Goal: Transaction & Acquisition: Download file/media

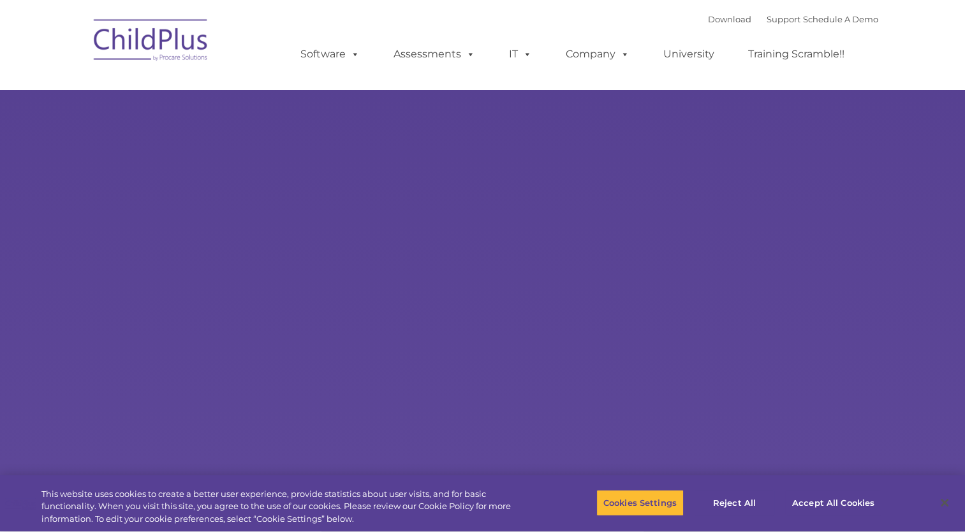
select select "MEDIUM"
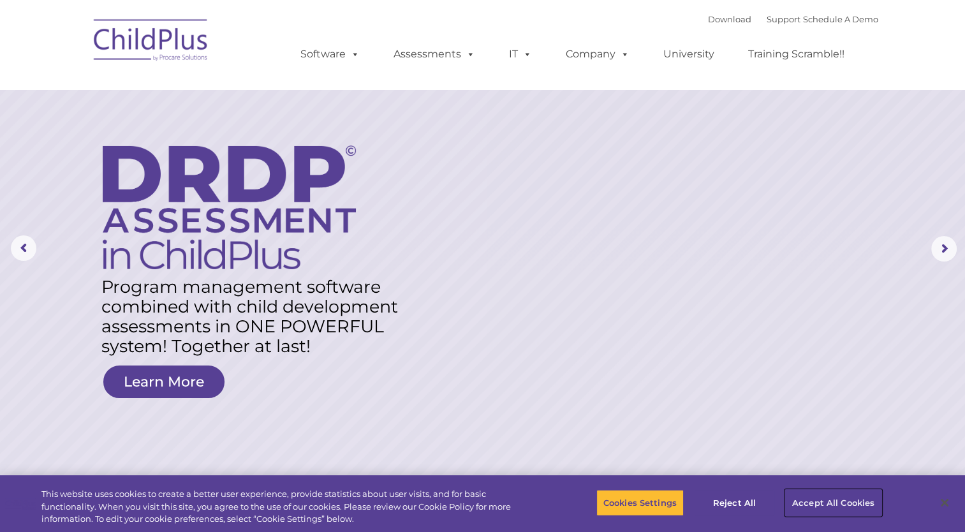
click at [815, 505] on button "Accept All Cookies" at bounding box center [833, 502] width 96 height 27
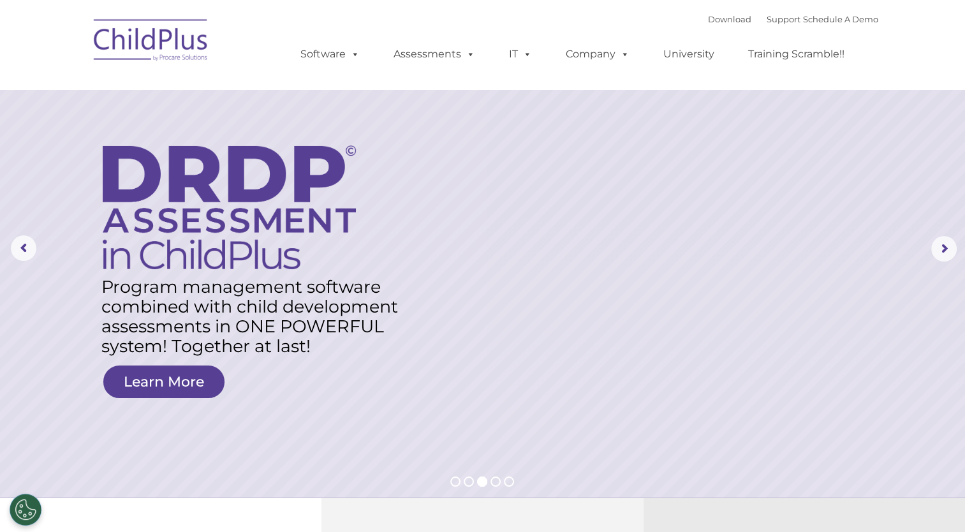
click at [181, 35] on img at bounding box center [151, 42] width 128 height 64
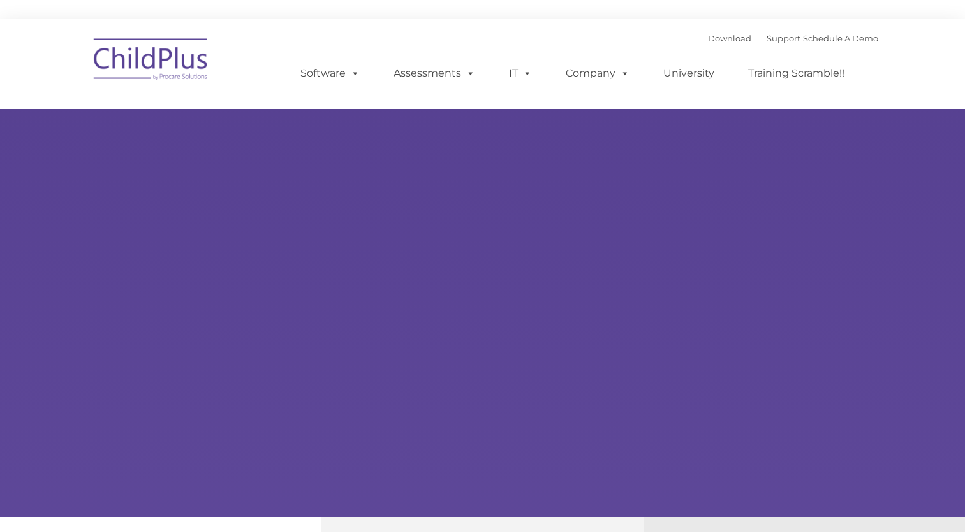
type input ""
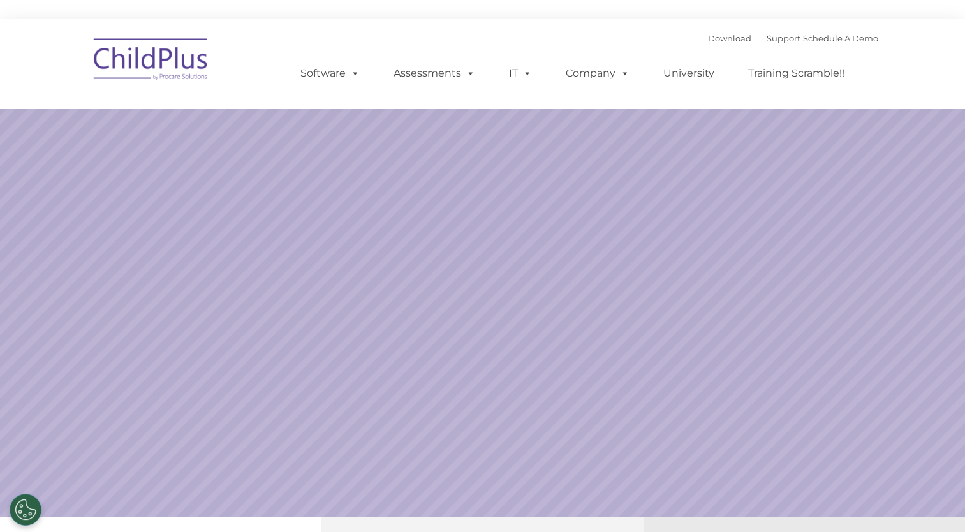
select select "MEDIUM"
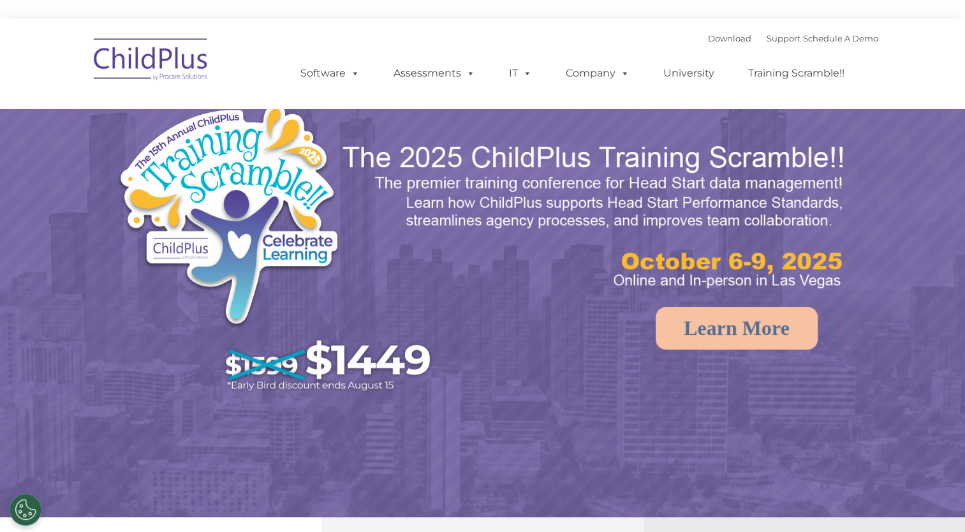
select select "MEDIUM"
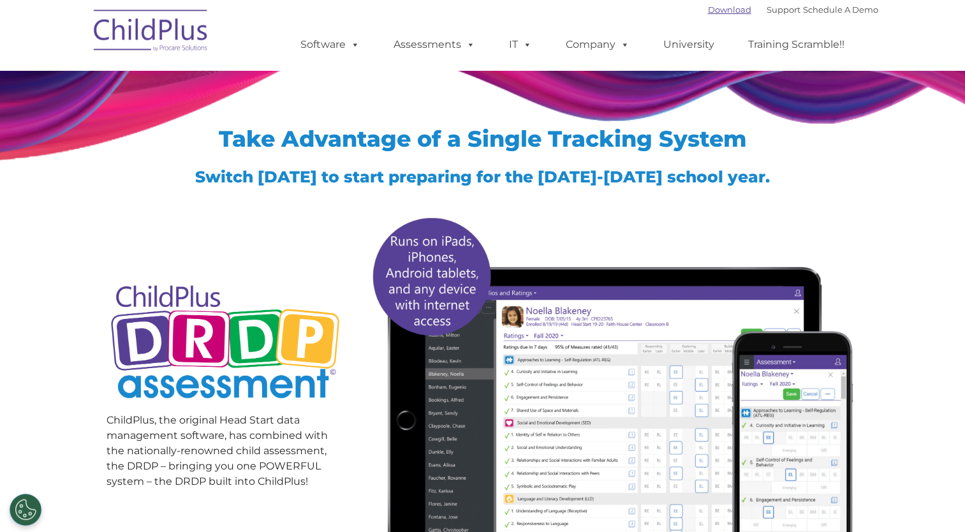
click at [708, 6] on link "Download" at bounding box center [729, 9] width 43 height 10
